Goal: Task Accomplishment & Management: Manage account settings

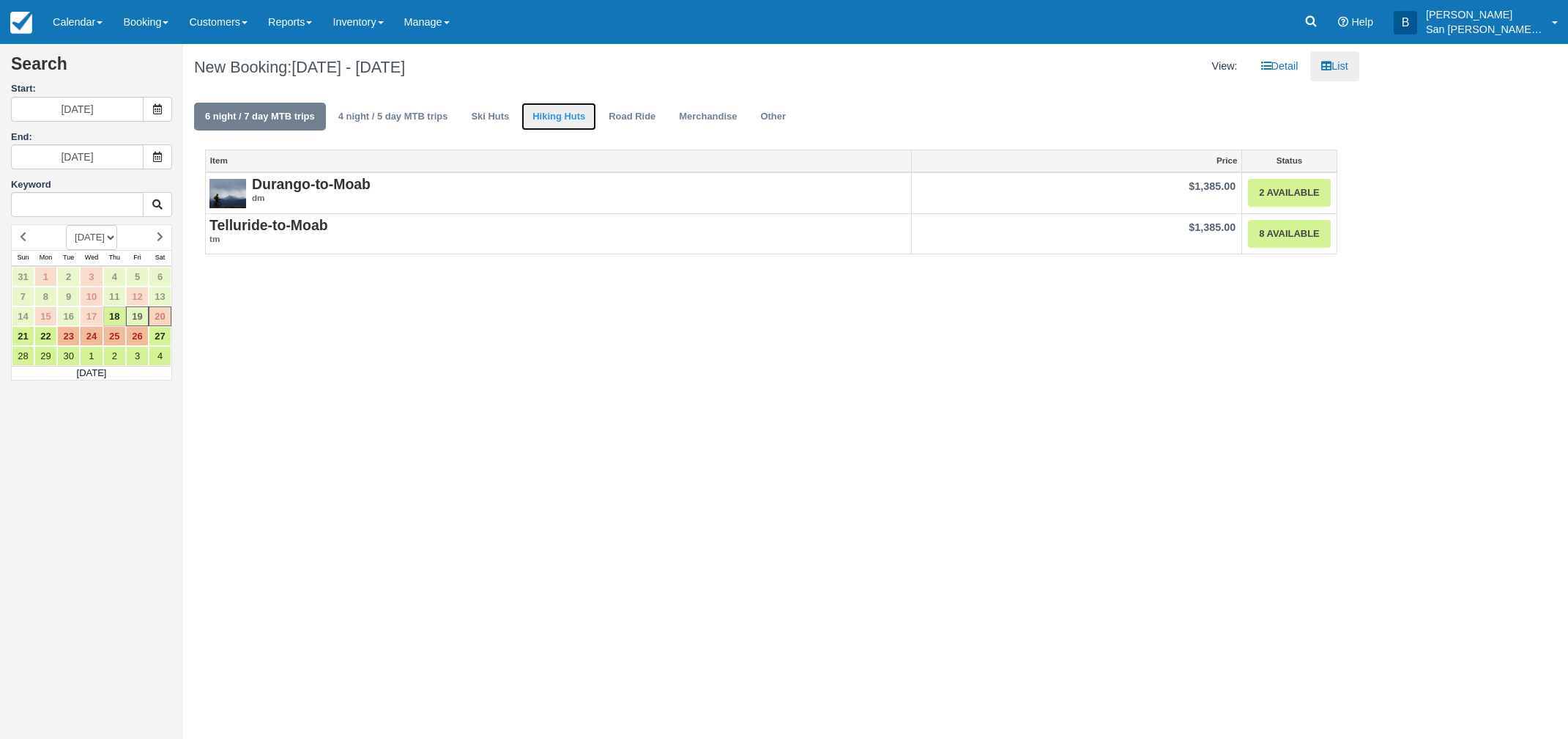
click at [552, 117] on link "Hiking Huts" at bounding box center [559, 117] width 75 height 29
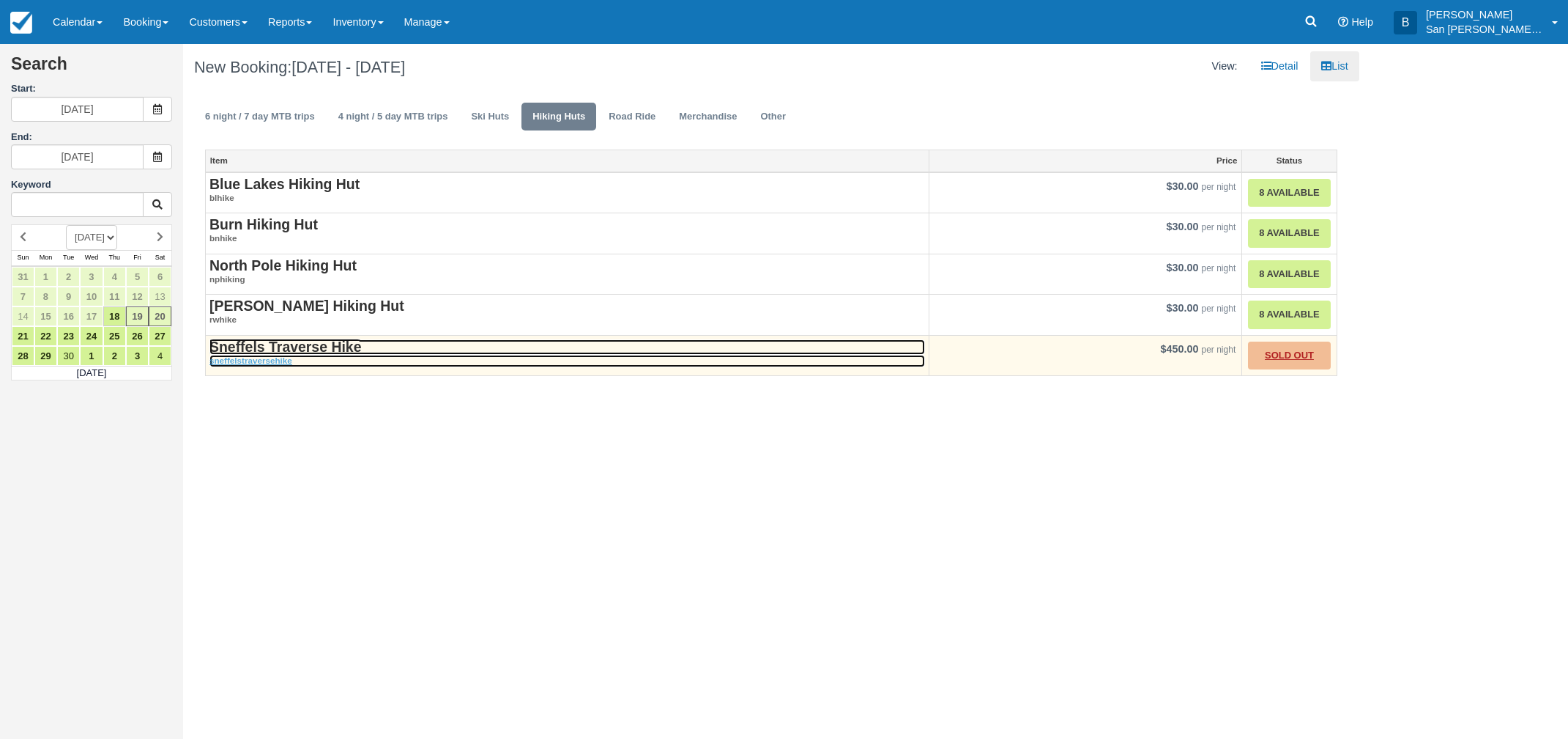
click at [320, 342] on strong "Sneffels Traverse Hike" at bounding box center [285, 346] width 152 height 16
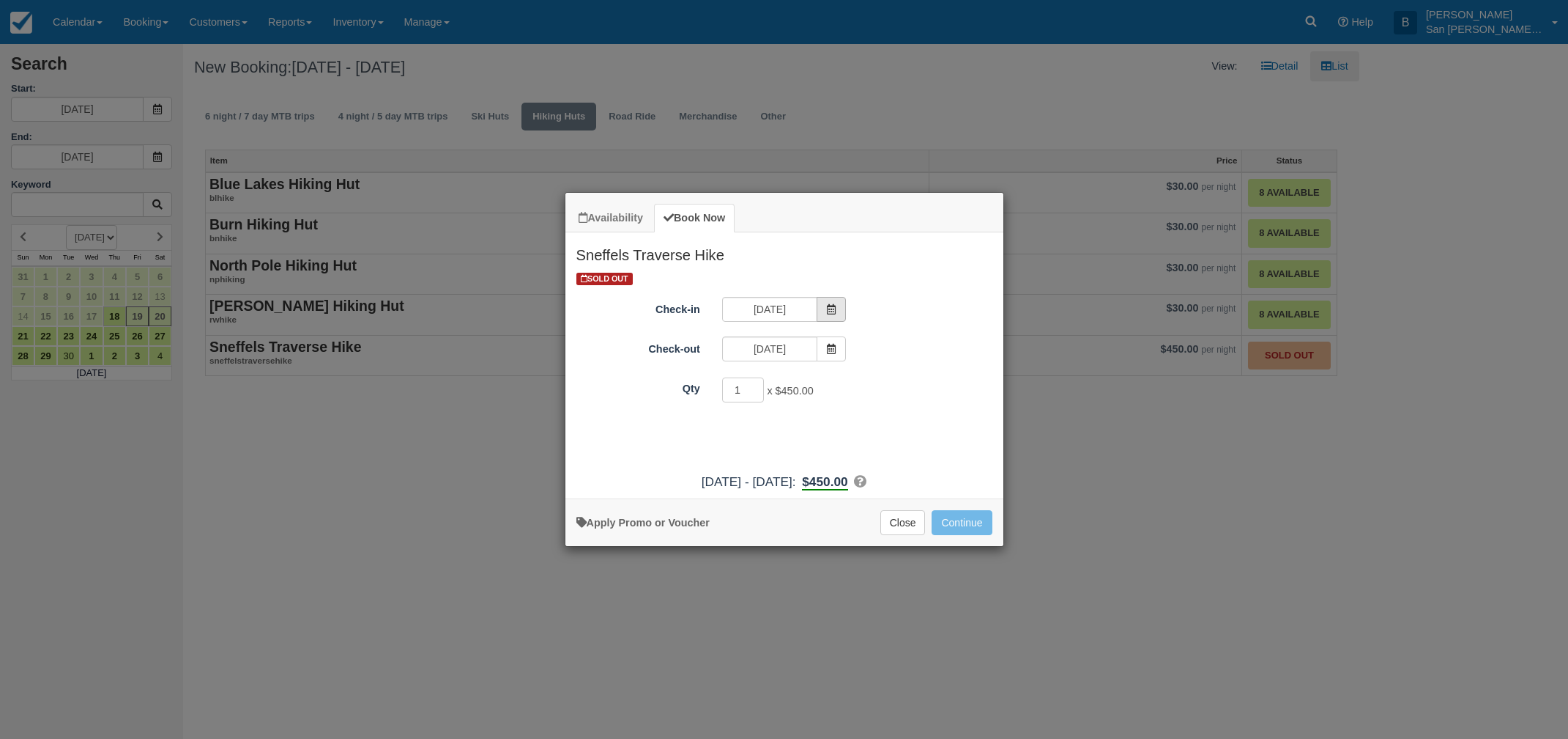
click at [835, 312] on icon "Item Modal" at bounding box center [832, 309] width 11 height 11
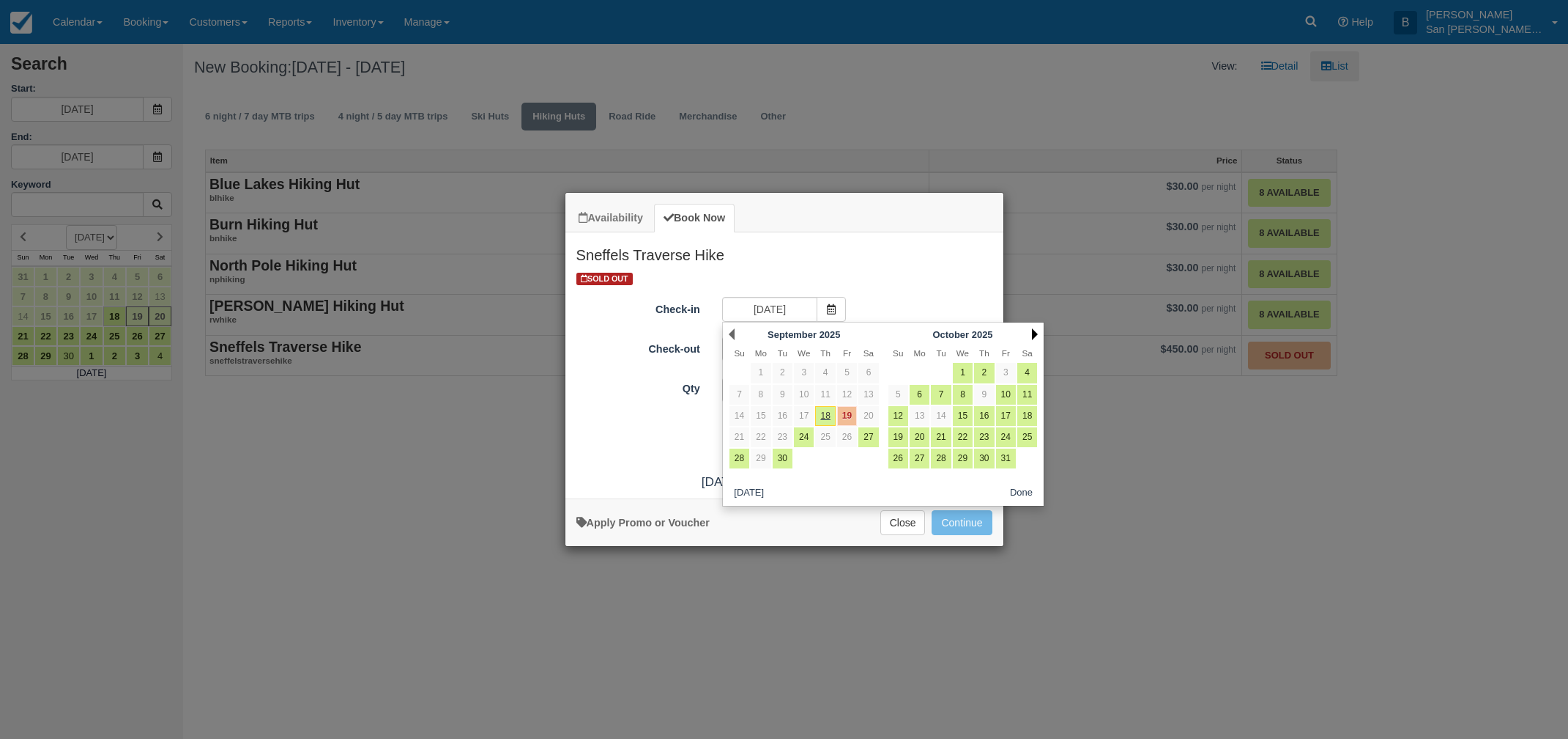
click at [1033, 330] on link "Next" at bounding box center [1035, 334] width 6 height 12
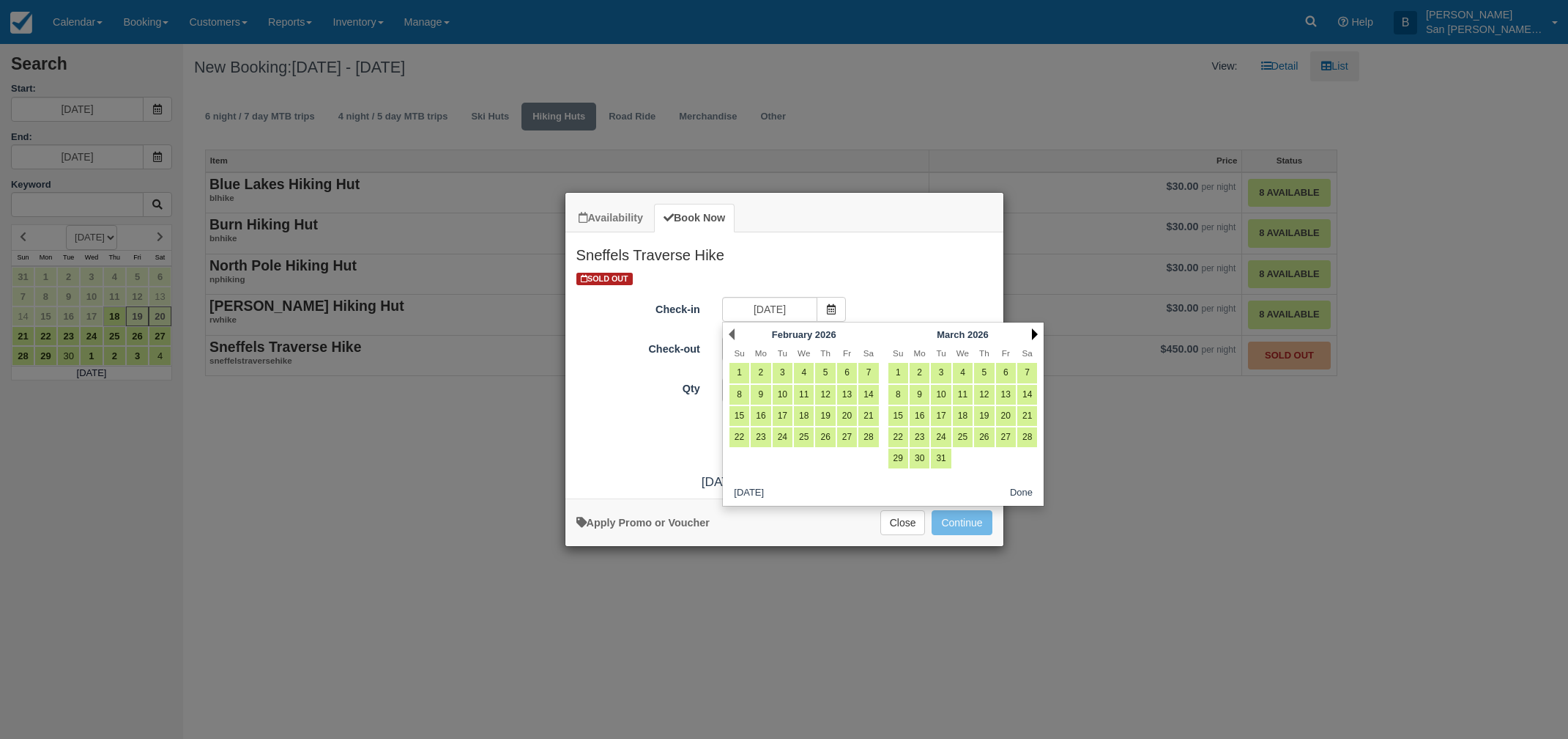
click at [1033, 330] on link "Next" at bounding box center [1035, 334] width 6 height 12
click at [1033, 330] on link "Next" at bounding box center [1035, 334] width 6 height 12
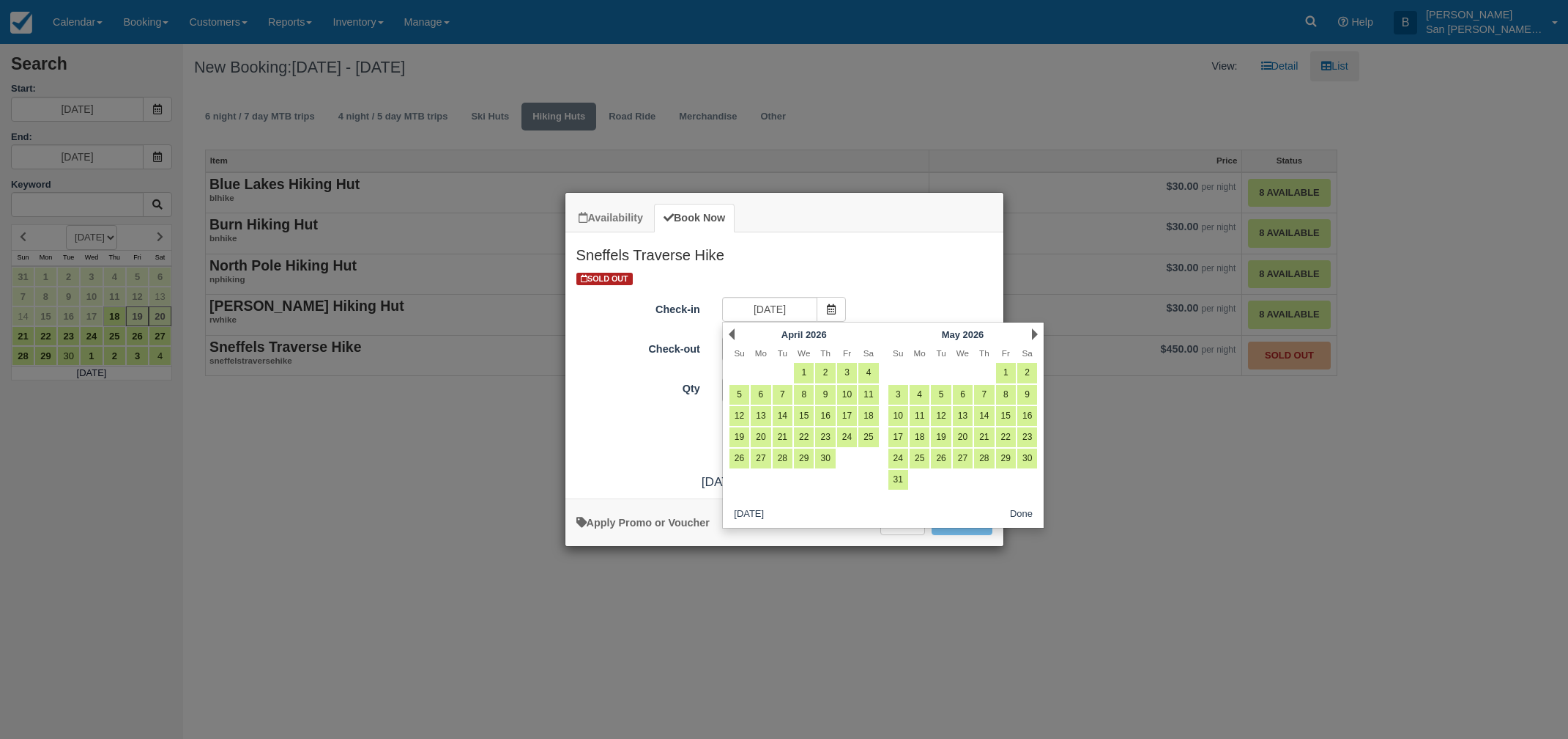
click at [1033, 330] on link "Next" at bounding box center [1035, 334] width 6 height 12
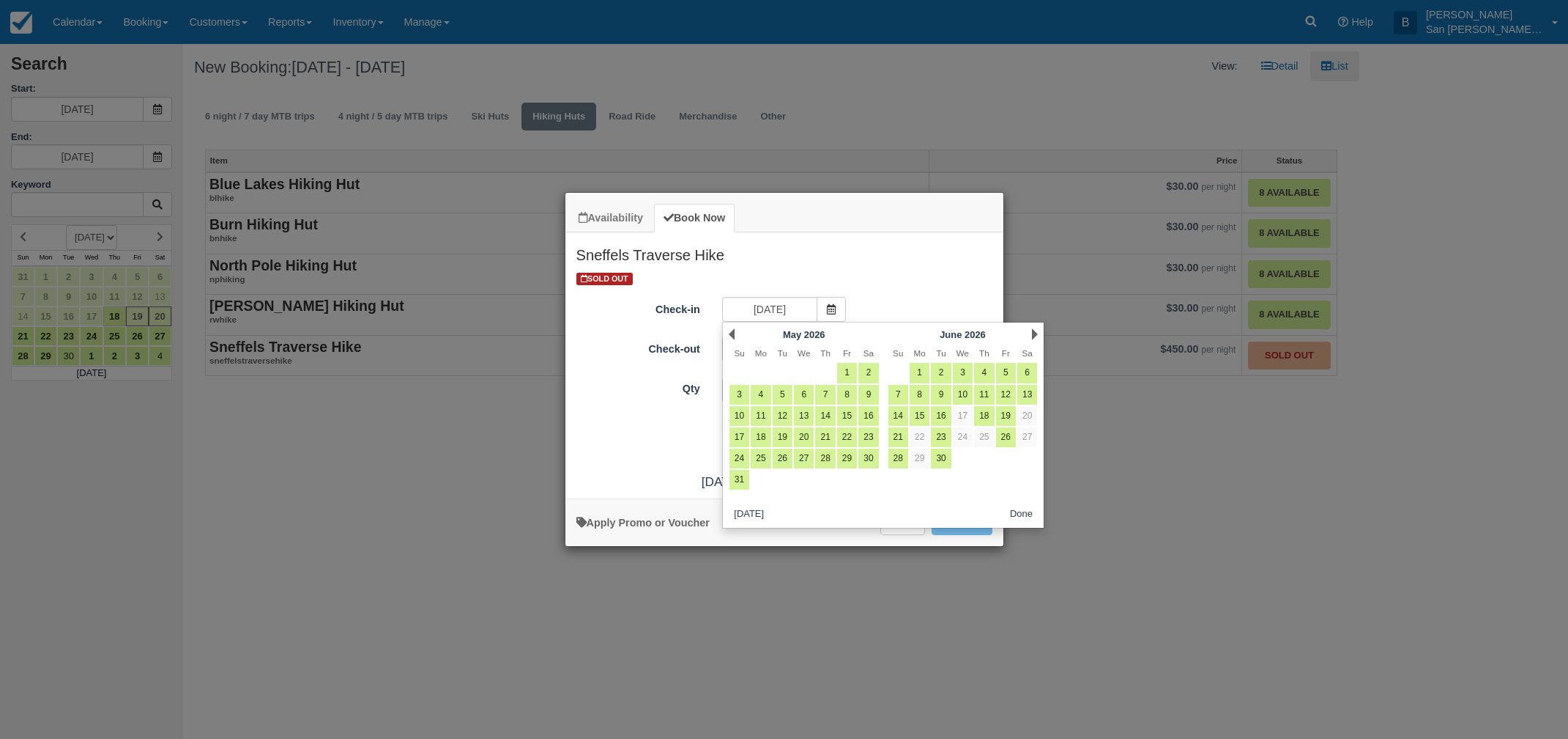
click at [1033, 330] on link "Next" at bounding box center [1035, 334] width 6 height 12
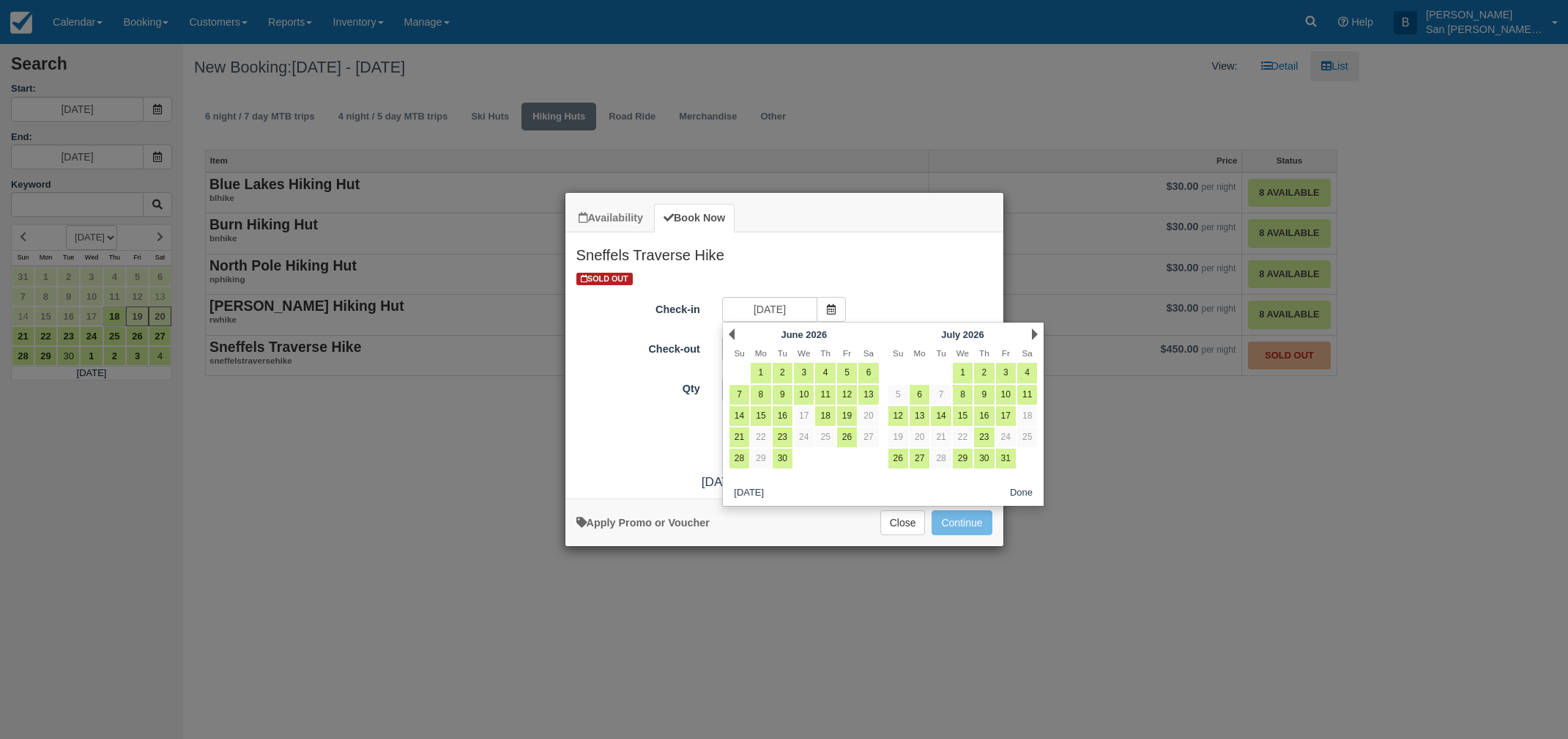
click at [1033, 330] on link "Next" at bounding box center [1035, 334] width 6 height 12
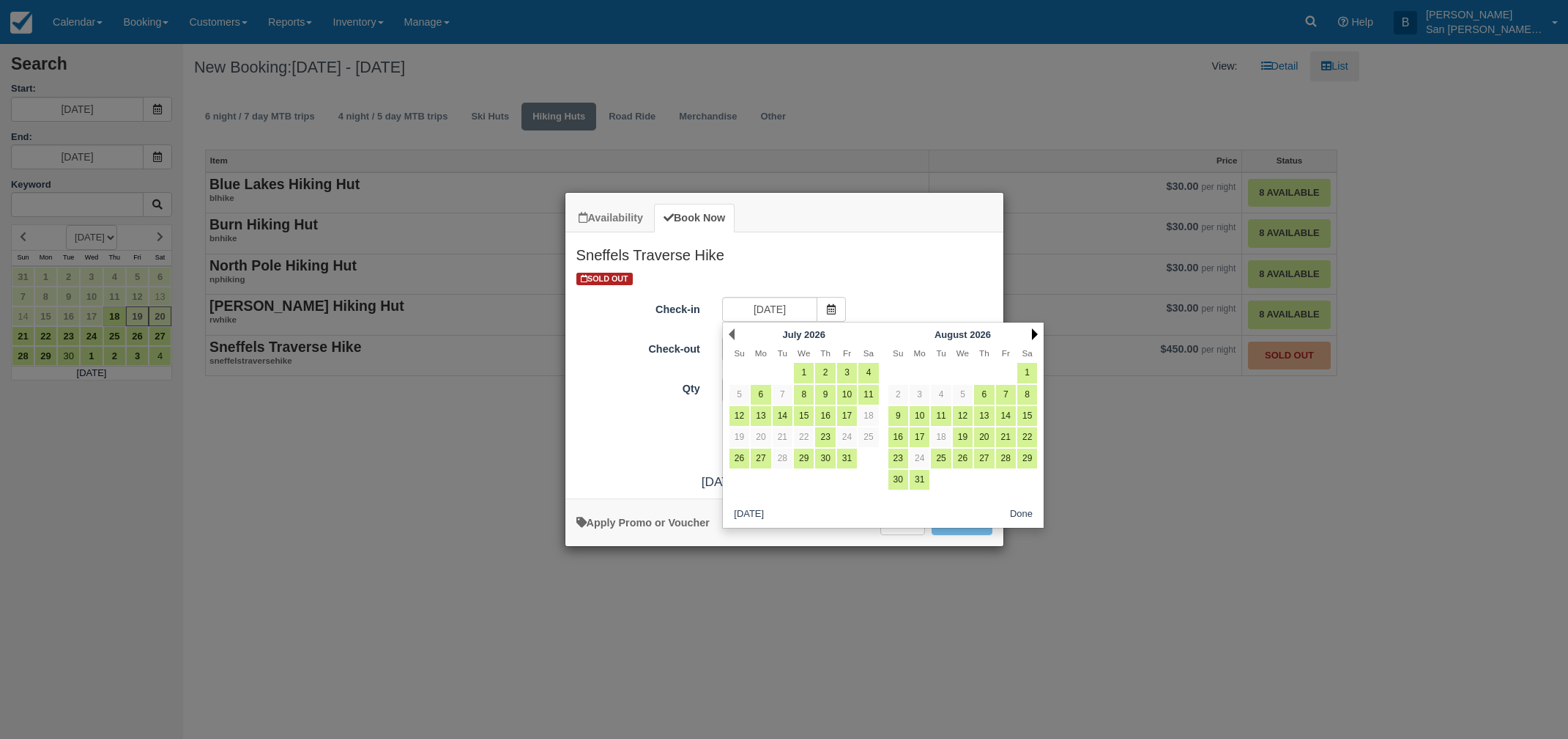
click at [1033, 330] on link "Next" at bounding box center [1035, 334] width 6 height 12
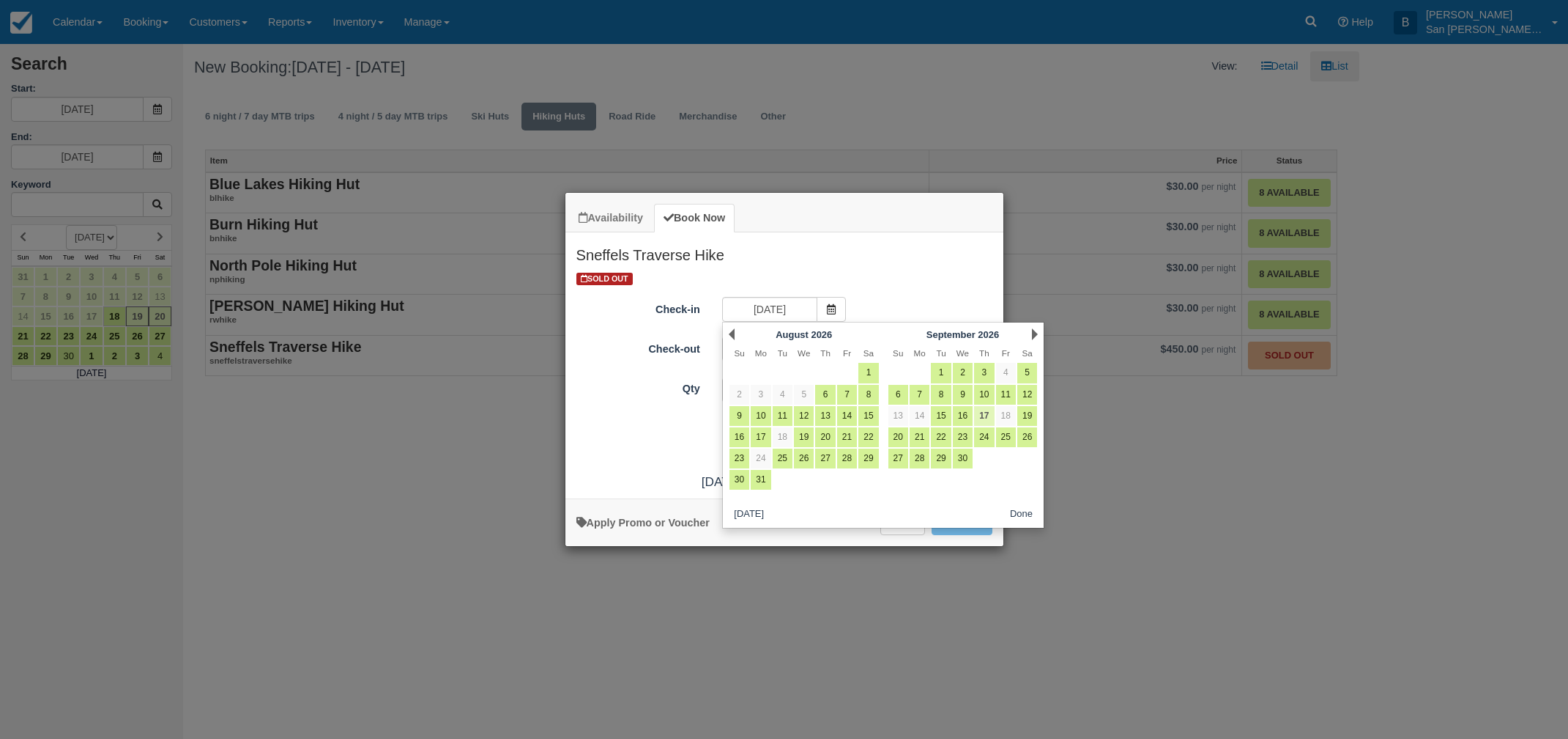
click at [988, 409] on link "17" at bounding box center [984, 416] width 20 height 20
type input "09/17/26"
type input "09/18/26"
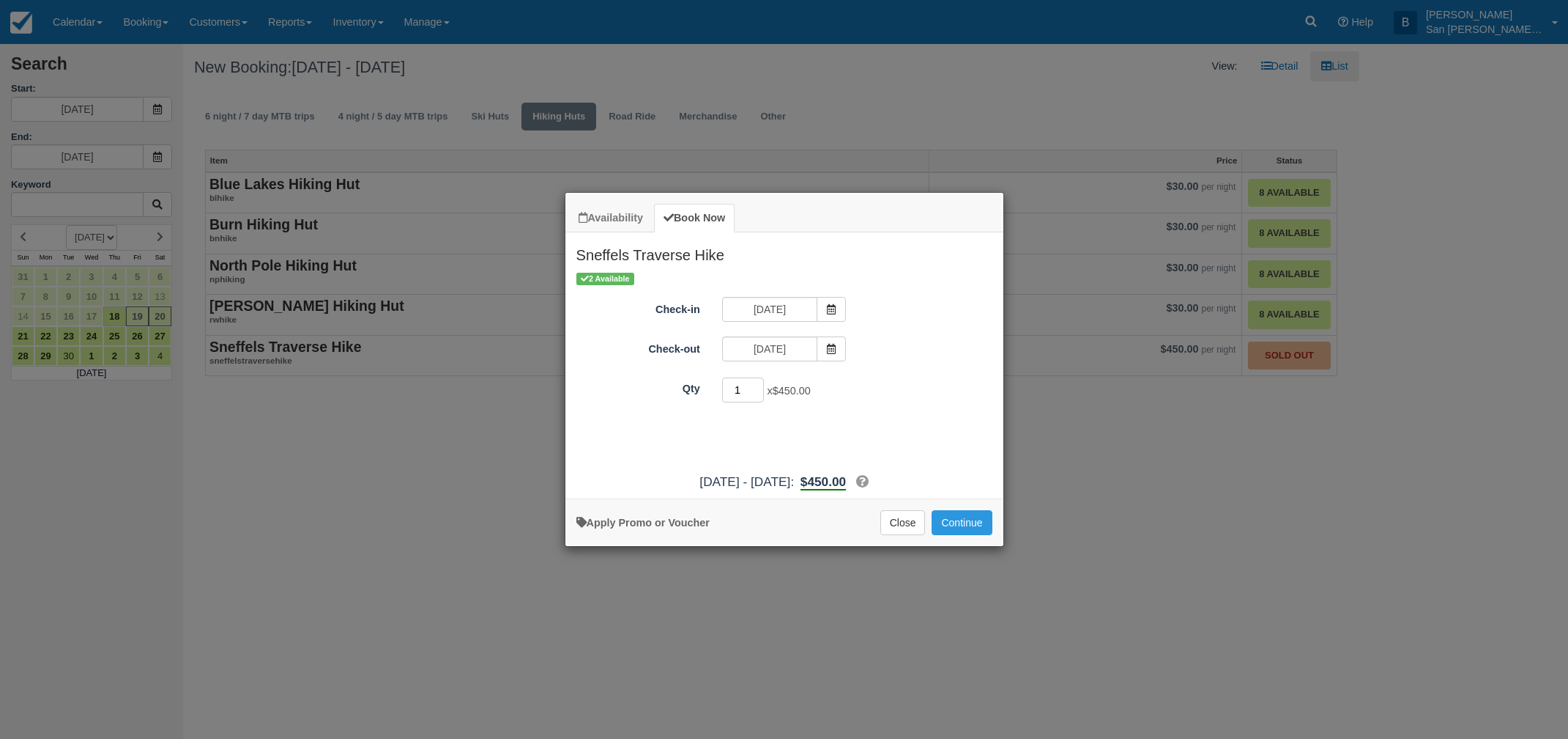
drag, startPoint x: 740, startPoint y: 392, endPoint x: 715, endPoint y: 392, distance: 25.0
click at [715, 392] on div "1 x $450.00 Required." at bounding box center [839, 392] width 256 height 29
type input "2"
click at [959, 525] on button "Continue" at bounding box center [962, 522] width 60 height 25
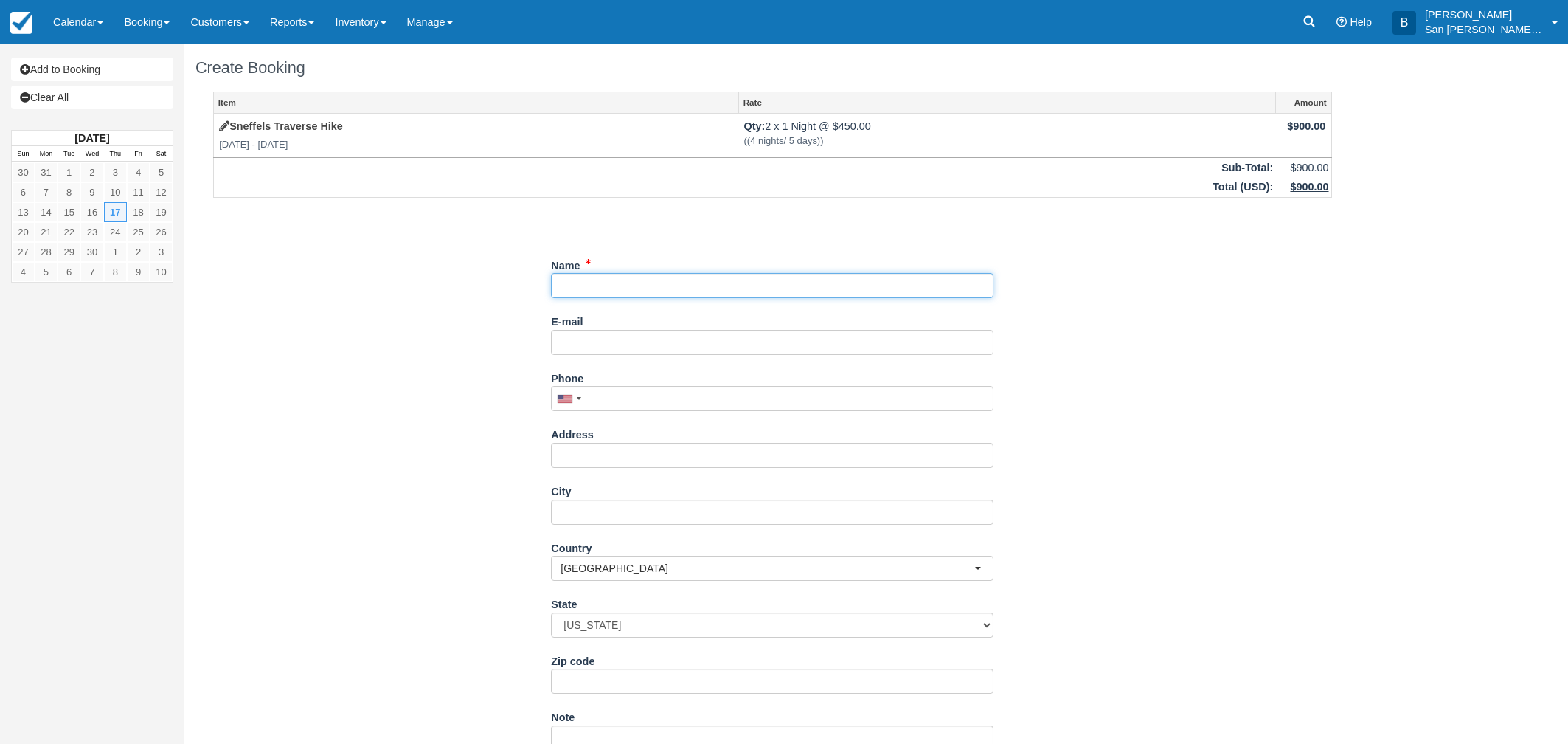
drag, startPoint x: 576, startPoint y: 284, endPoint x: 1251, endPoint y: 290, distance: 675.0
click at [576, 284] on input "Name" at bounding box center [772, 285] width 443 height 25
type input "[PERSON_NAME]"
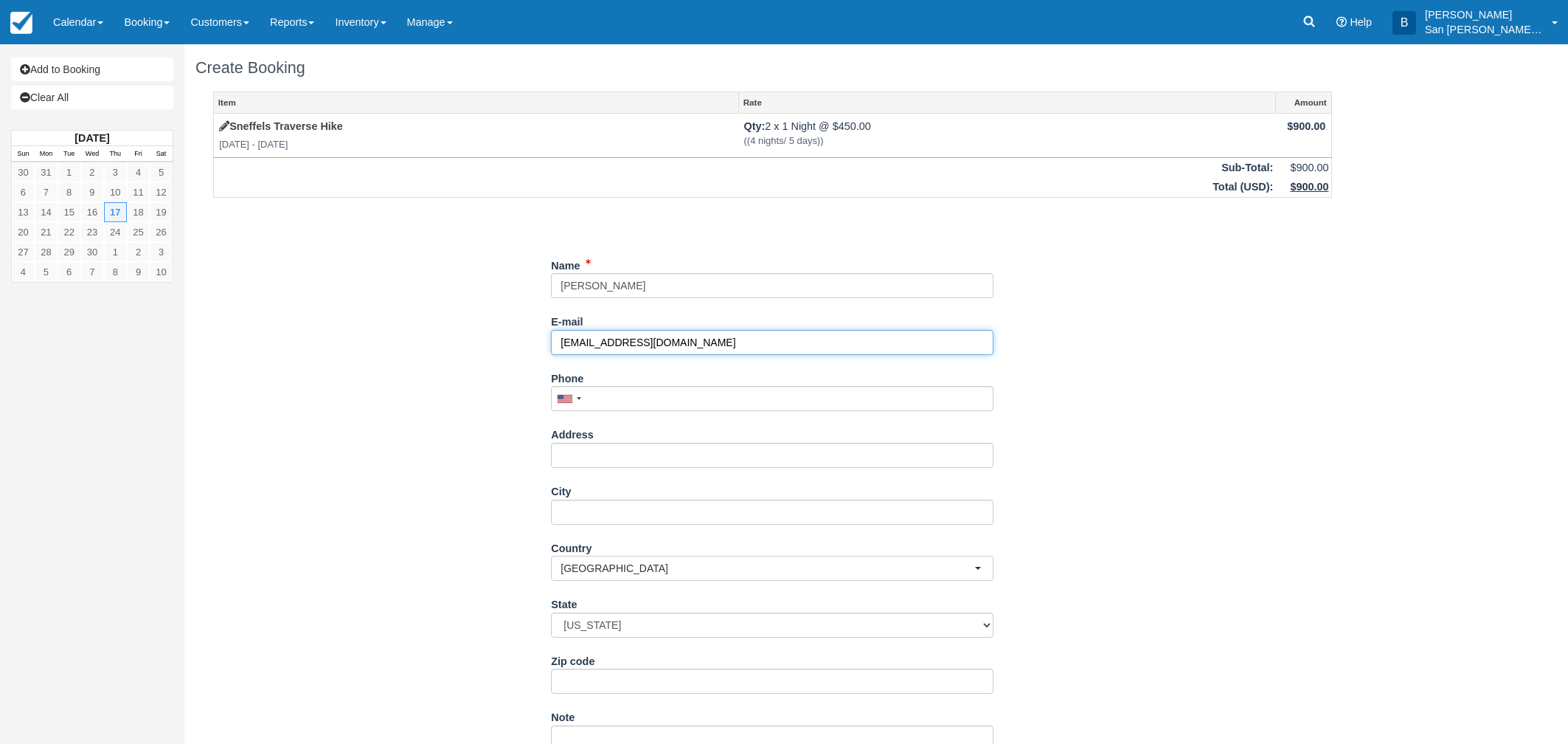
type input "[EMAIL_ADDRESS][DOMAIN_NAME]"
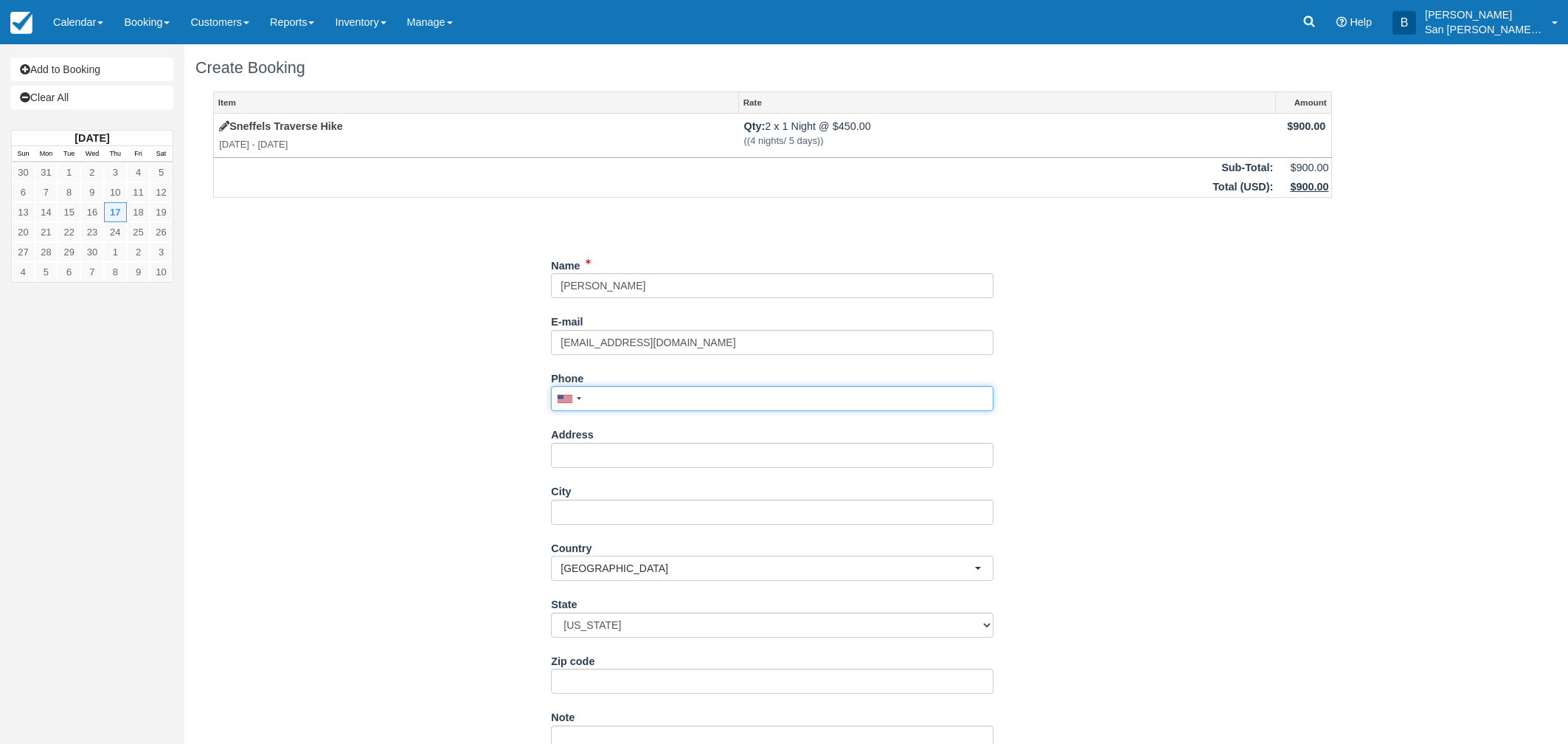
click at [647, 405] on input "Phone" at bounding box center [772, 398] width 443 height 25
type input "(512) 585-4886"
drag, startPoint x: 589, startPoint y: 453, endPoint x: 1059, endPoint y: 455, distance: 470.0
click at [589, 452] on input "Address" at bounding box center [772, 455] width 443 height 25
type input "[STREET_ADDRESS]"
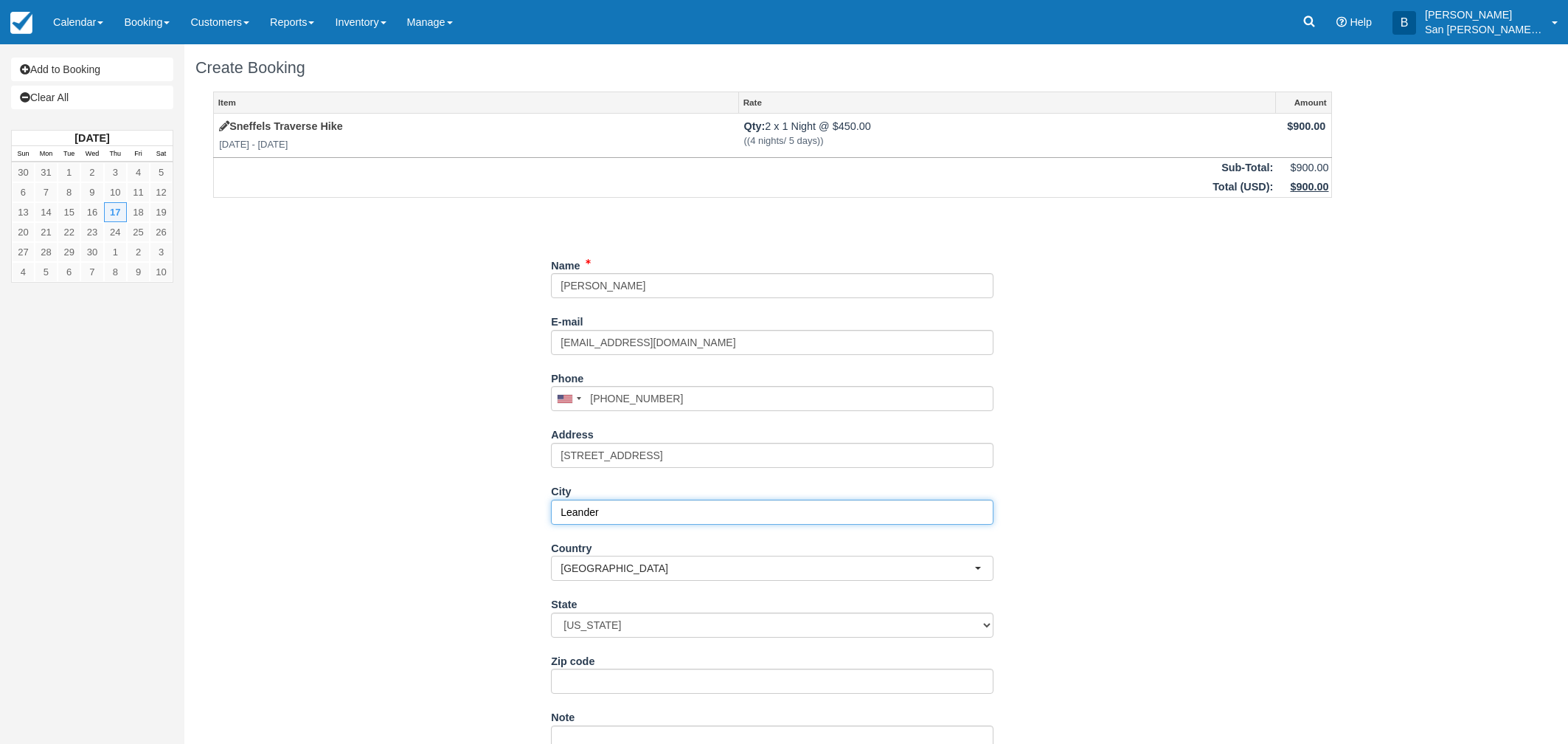
type input "Leander"
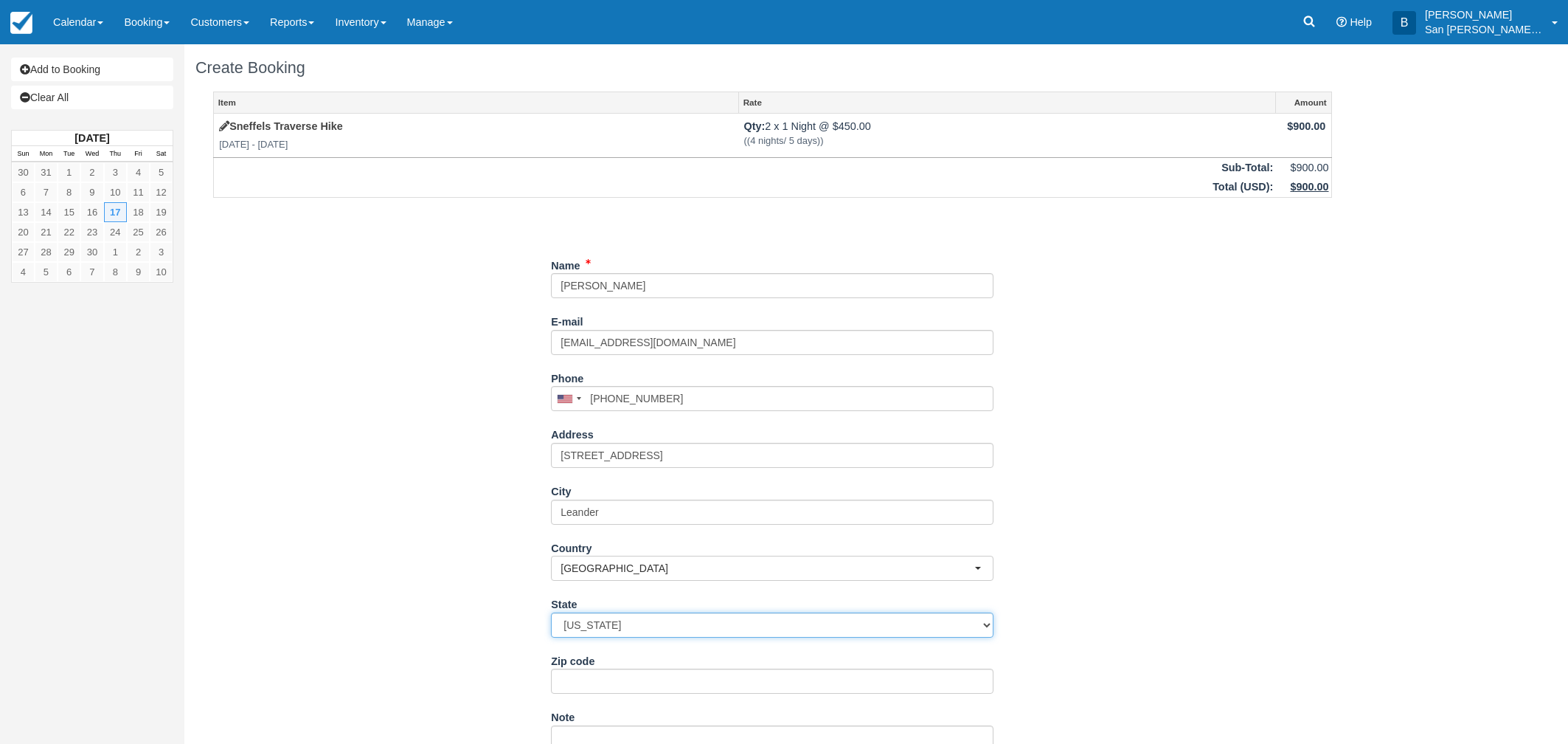
select select "TX"
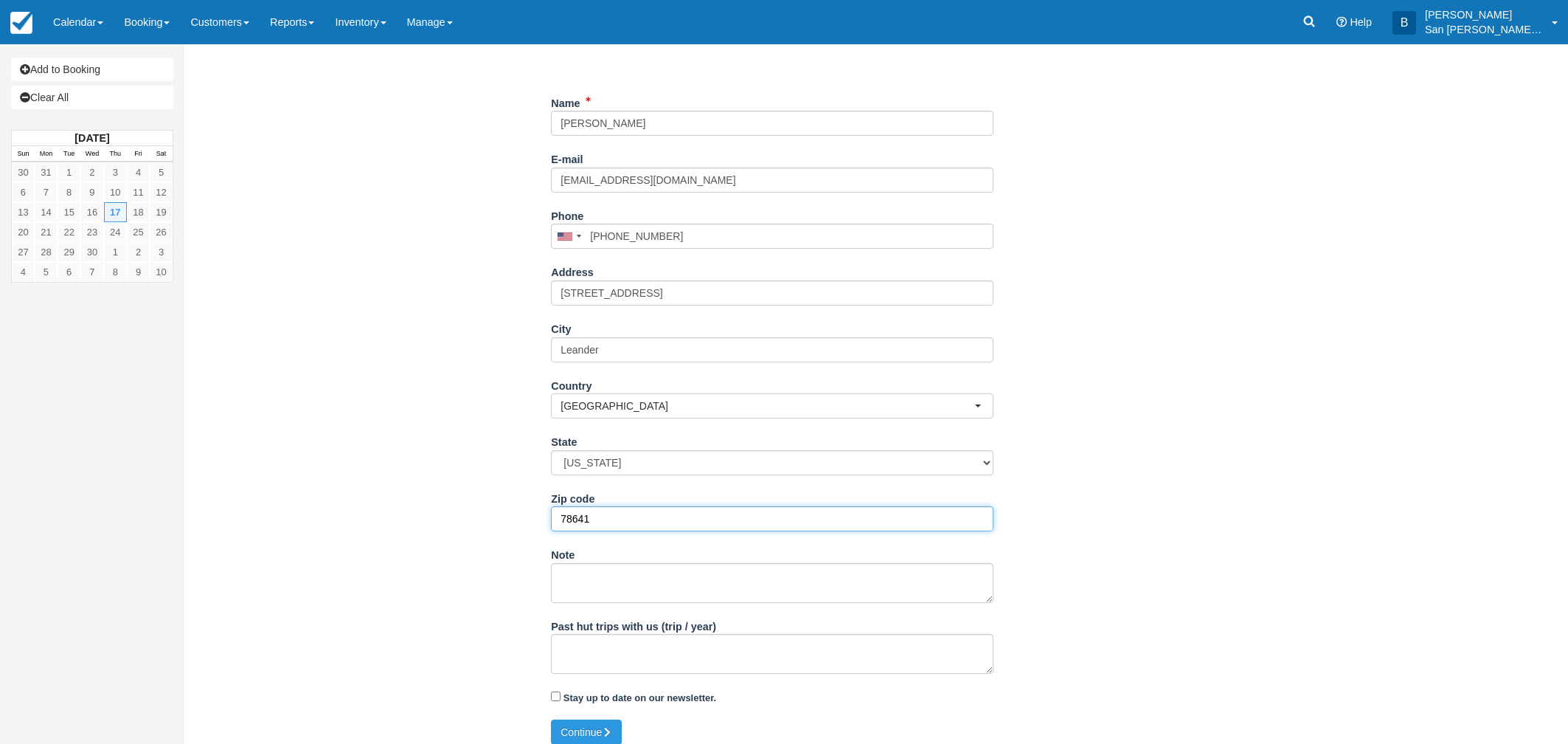
scroll to position [174, 0]
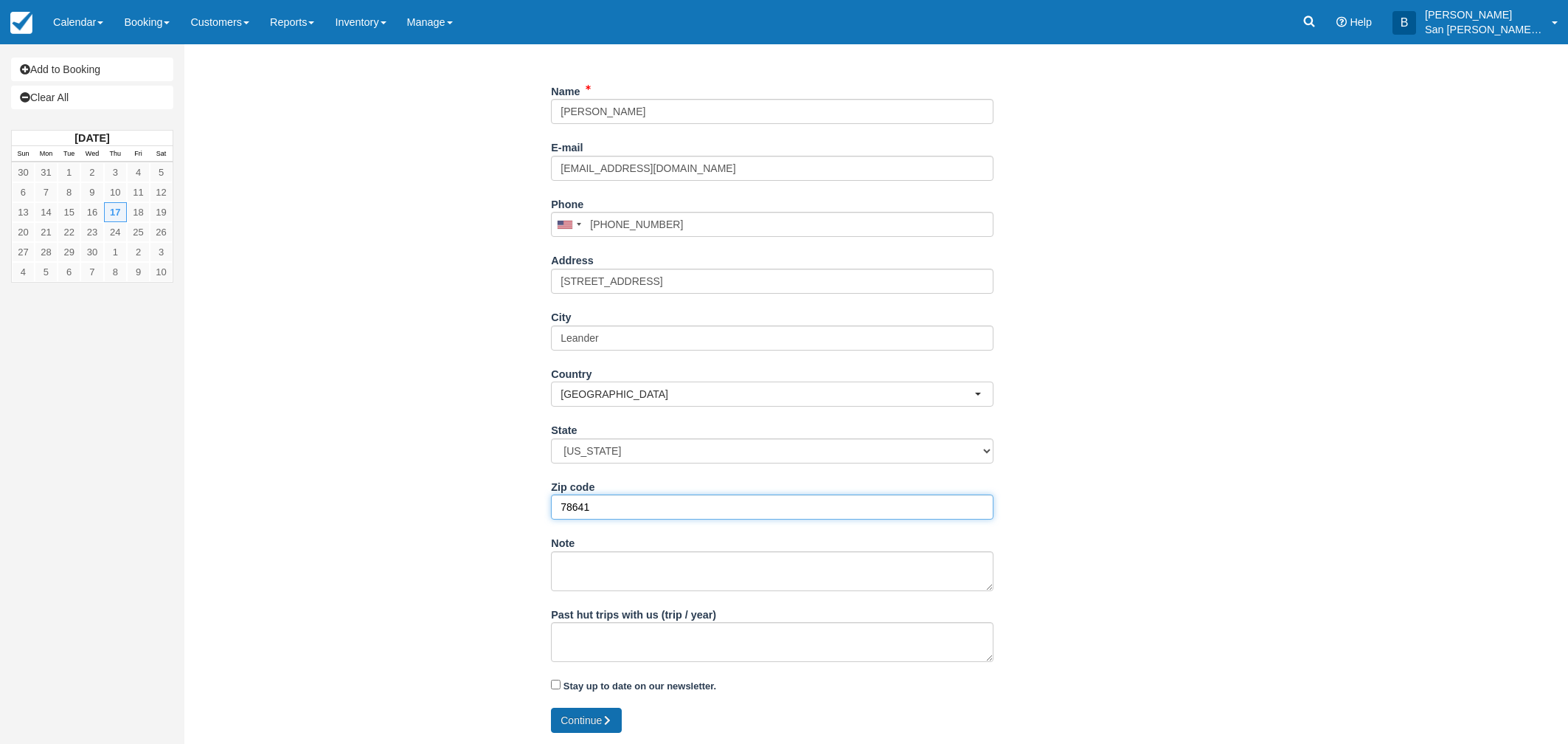
type input "78641"
click at [612, 715] on icon "submit" at bounding box center [607, 721] width 11 height 11
type input "+15125854886"
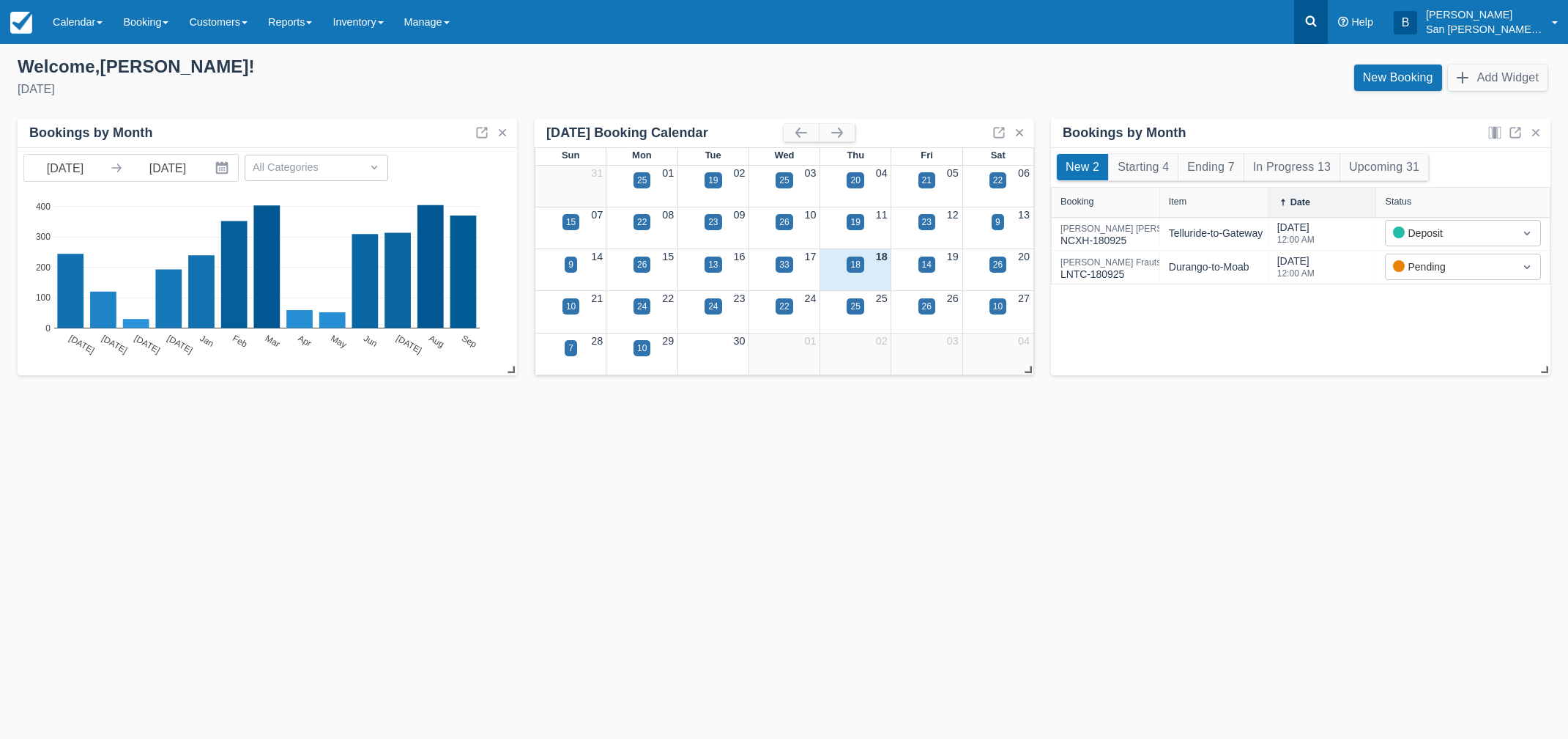
click at [1319, 22] on icon at bounding box center [1311, 22] width 15 height 15
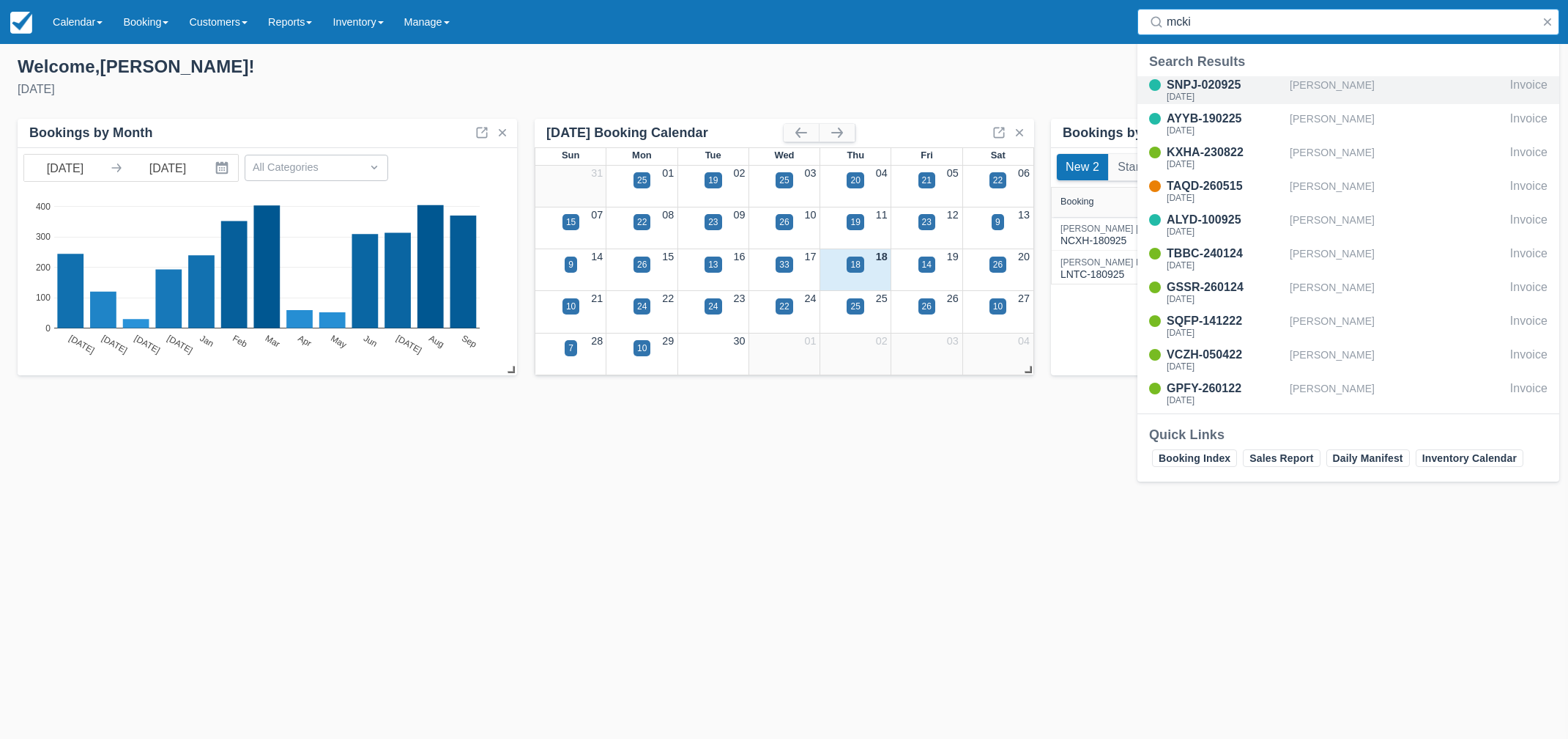
type input "mcki"
click at [1216, 90] on div "SNPJ-020925" at bounding box center [1226, 84] width 117 height 17
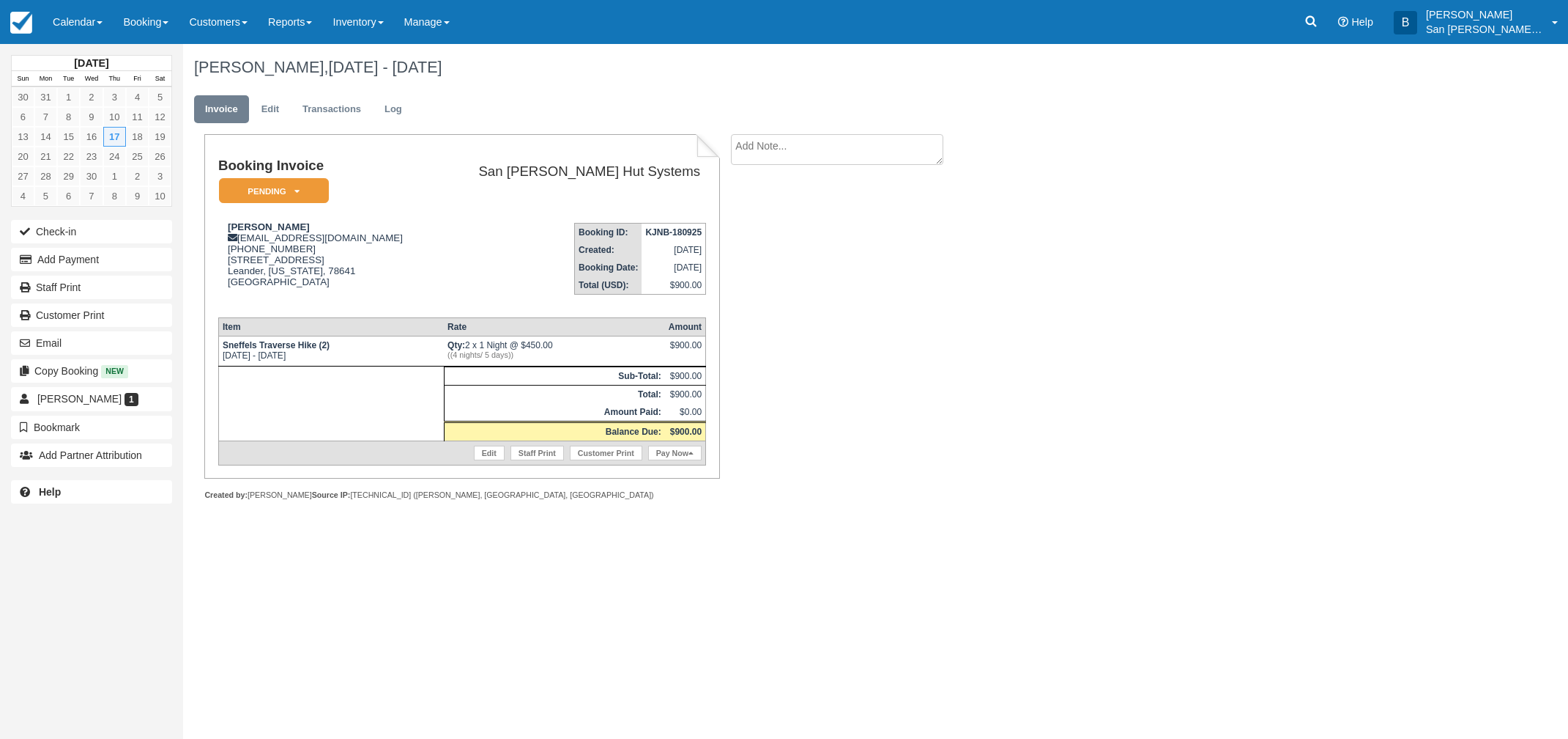
click at [853, 141] on textarea at bounding box center [837, 149] width 212 height 31
type textarea "Joining [PERSON_NAME] Group"
click at [817, 234] on label "Show on invoice" at bounding box center [845, 232] width 77 height 10
click at [817, 234] on input "Show on invoice" at bounding box center [811, 231] width 10 height 10
checkbox input "true"
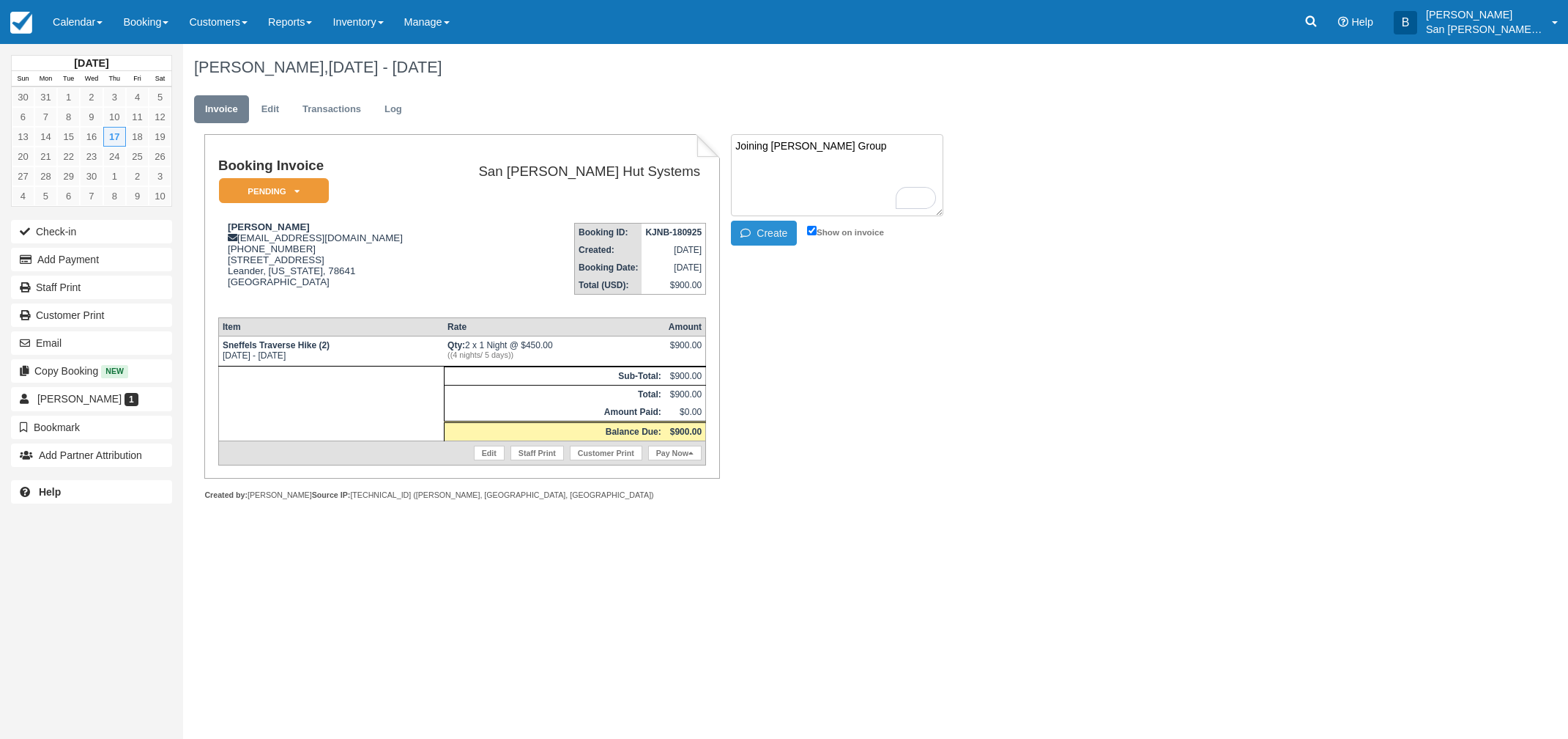
click at [786, 236] on button "Create" at bounding box center [764, 233] width 66 height 25
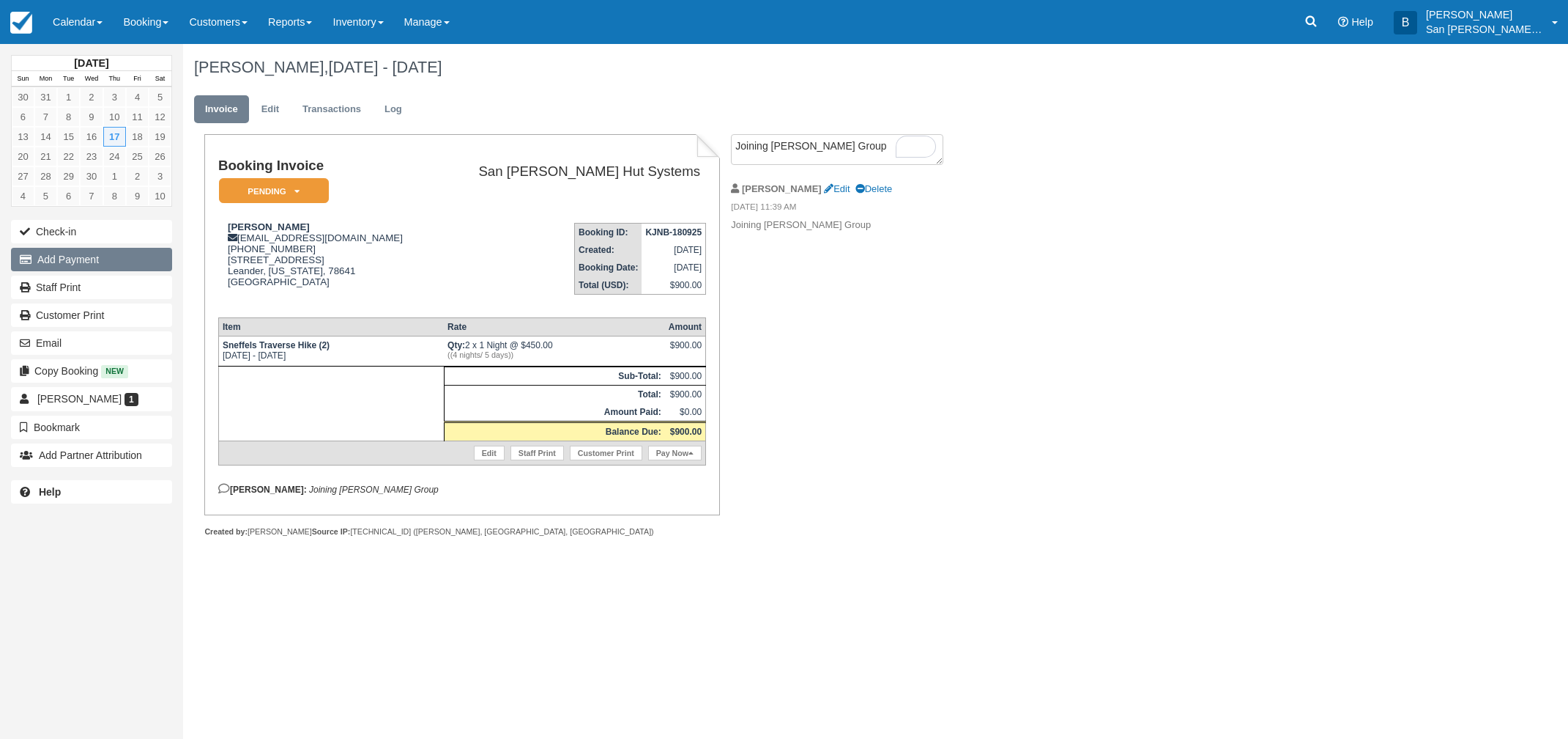
click at [70, 257] on button "Add Payment" at bounding box center [92, 259] width 161 height 23
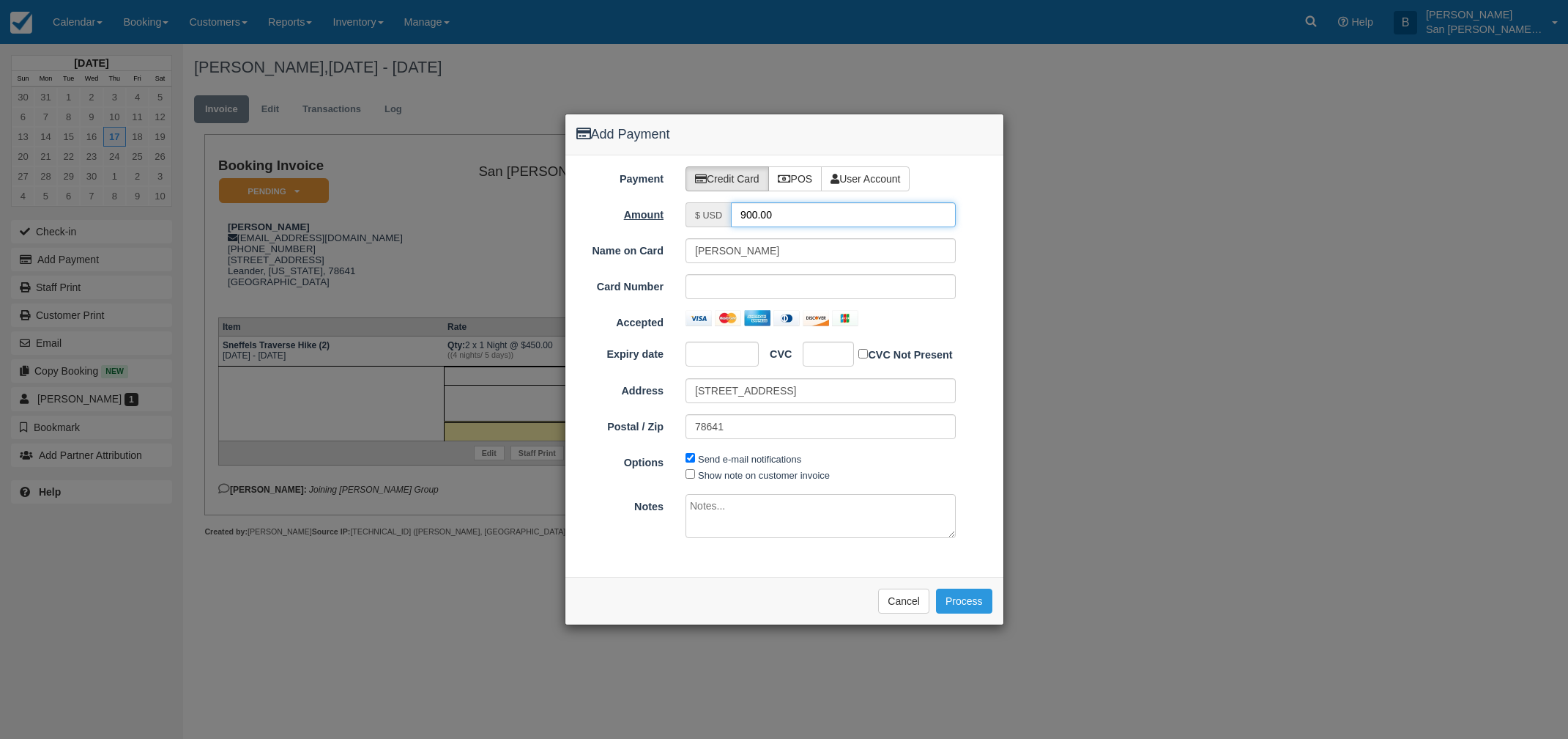
drag, startPoint x: 787, startPoint y: 219, endPoint x: 667, endPoint y: 217, distance: 120.0
click at [667, 216] on div "Amount $ USD 900.00" at bounding box center [784, 214] width 438 height 25
type input "450.00"
click at [974, 597] on button "Process" at bounding box center [964, 601] width 56 height 25
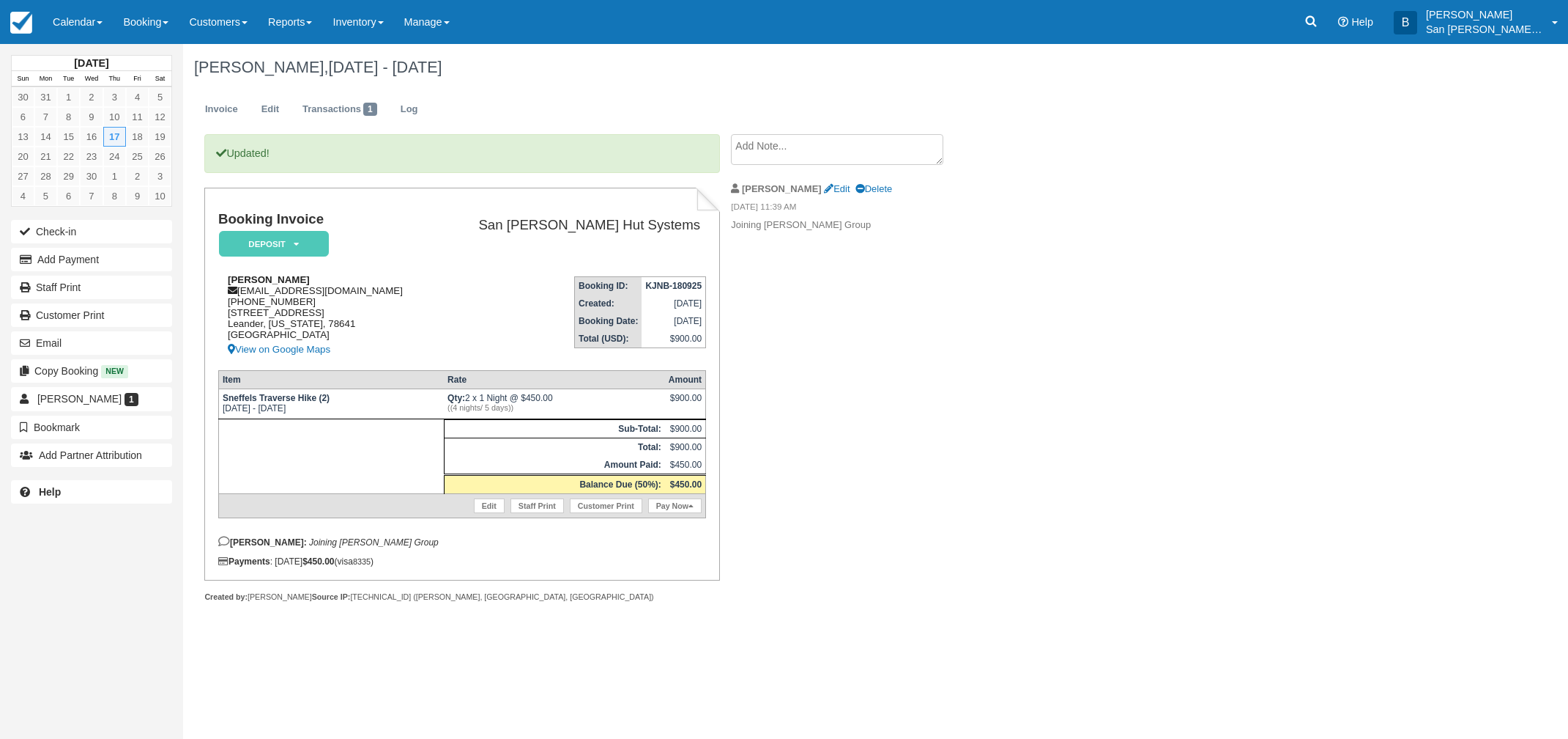
drag, startPoint x: 240, startPoint y: 291, endPoint x: 342, endPoint y: 297, distance: 102.2
click at [342, 297] on div "[PERSON_NAME] [EMAIL_ADDRESS][DOMAIN_NAME] [PHONE_NUMBER] [STREET_ADDRESS][PERS…" at bounding box center [326, 316] width 215 height 84
drag, startPoint x: 458, startPoint y: 243, endPoint x: 415, endPoint y: 253, distance: 44.1
click at [456, 245] on td "San [PERSON_NAME] Hut Systems" at bounding box center [570, 238] width 272 height 53
drag, startPoint x: 239, startPoint y: 293, endPoint x: 348, endPoint y: 291, distance: 109.0
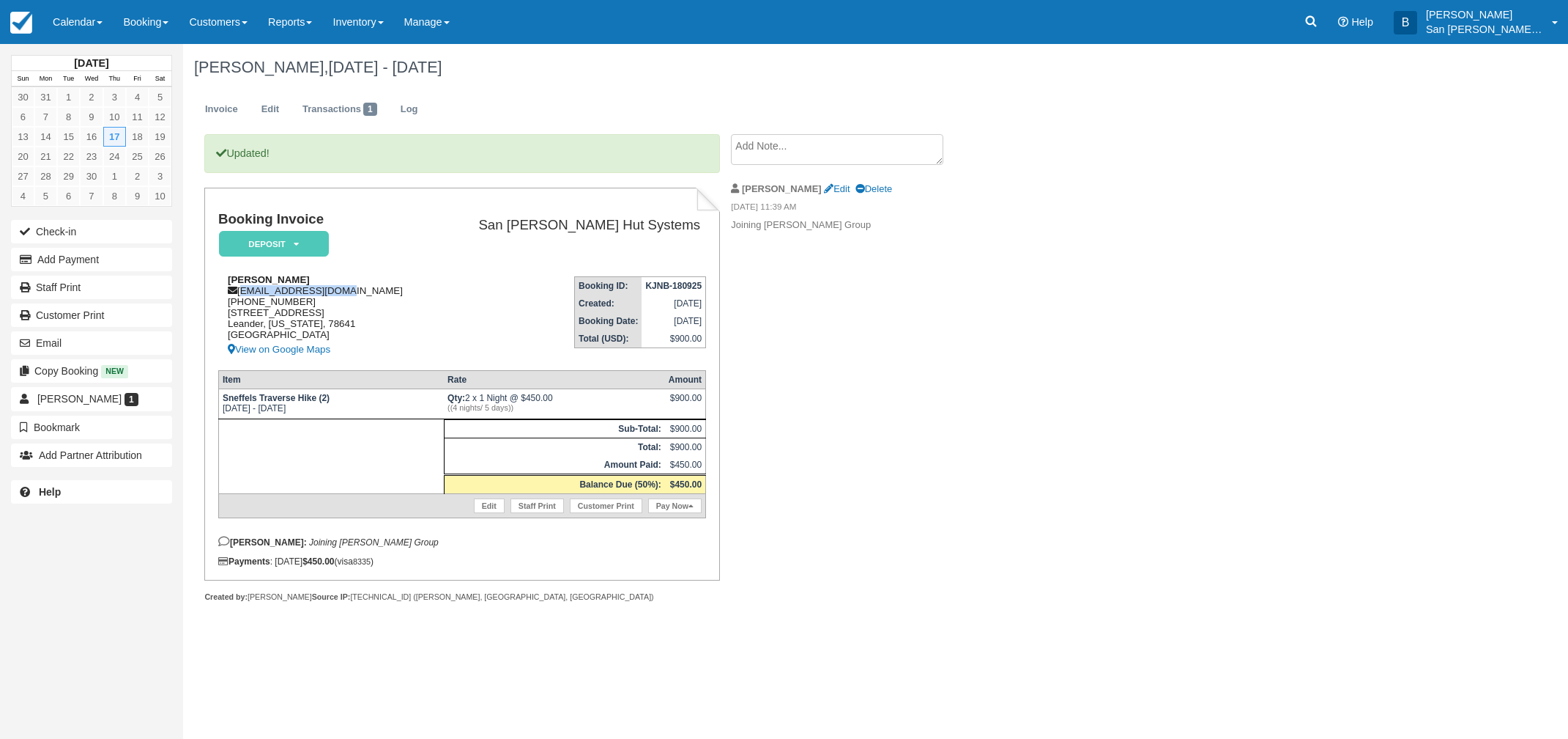
click at [348, 291] on div "[PERSON_NAME] [EMAIL_ADDRESS][DOMAIN_NAME] [PHONE_NUMBER] [STREET_ADDRESS][PERS…" at bounding box center [326, 316] width 215 height 84
copy div "[EMAIL_ADDRESS][DOMAIN_NAME]"
click at [70, 280] on link "Staff Print" at bounding box center [92, 287] width 161 height 23
